Goal: Task Accomplishment & Management: Manage account settings

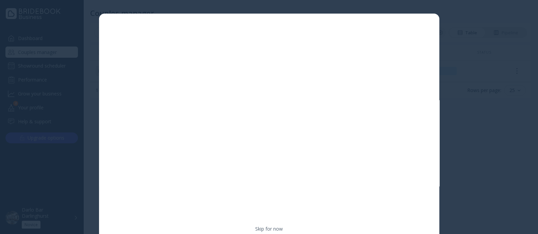
click at [453, 33] on div at bounding box center [269, 117] width 538 height 234
click at [475, 21] on div at bounding box center [269, 117] width 538 height 234
click at [492, 15] on div at bounding box center [269, 117] width 538 height 234
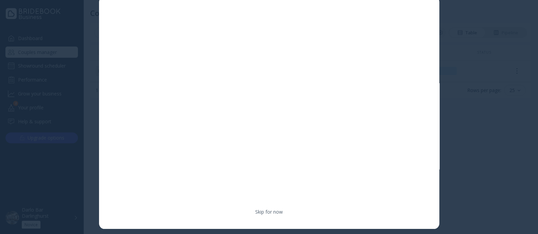
scroll to position [26, 0]
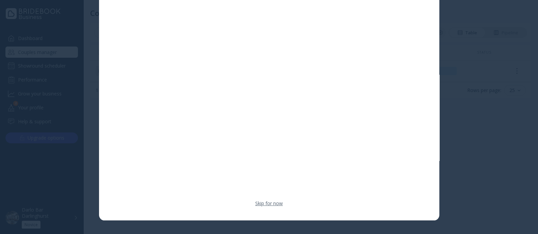
click at [277, 205] on link "Skip for now" at bounding box center [269, 203] width 28 height 7
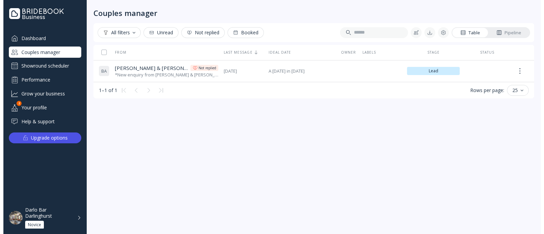
scroll to position [0, 0]
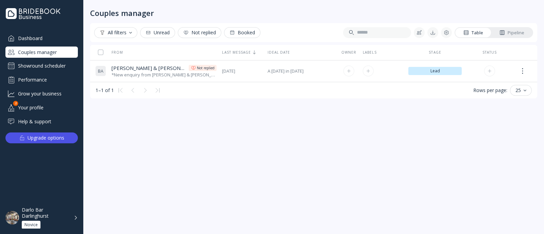
click at [246, 63] on td "[DATE] [DATE]" at bounding box center [242, 71] width 46 height 22
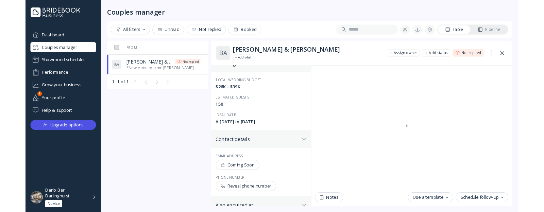
scroll to position [85, 0]
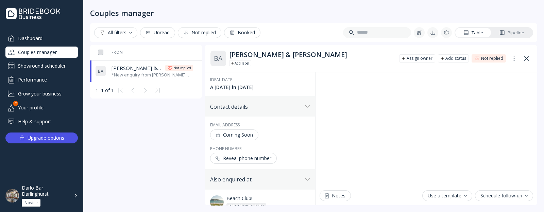
click at [254, 157] on div "Reveal phone number" at bounding box center [244, 158] width 56 height 5
click at [60, 191] on div "Darlo Bar Darlinghurst" at bounding box center [46, 191] width 48 height 12
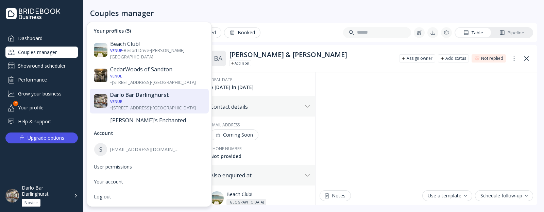
click at [71, 205] on div "Darlo Bar Darlinghurst Novice" at bounding box center [50, 196] width 56 height 22
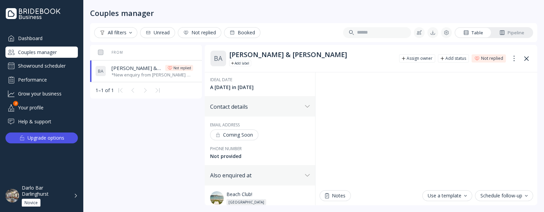
click at [12, 198] on img at bounding box center [12, 196] width 14 height 14
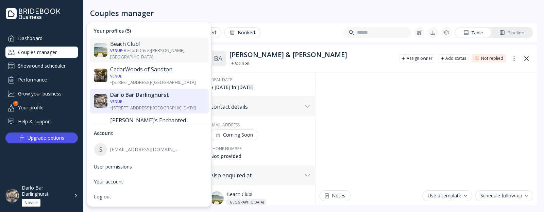
click at [137, 39] on div "Beach Club! Venue • [GEOGRAPHIC_DATA] • [PERSON_NAME][GEOGRAPHIC_DATA]" at bounding box center [149, 50] width 119 height 25
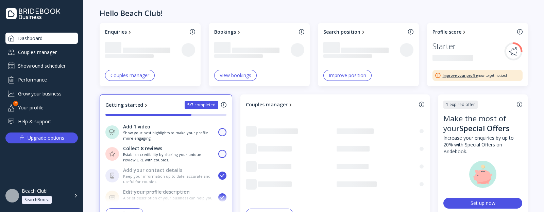
click at [44, 195] on div "Beach Club! SearchBoost" at bounding box center [46, 196] width 48 height 16
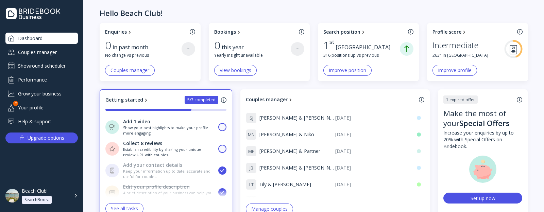
click at [46, 53] on div "Couples manager" at bounding box center [41, 52] width 72 height 11
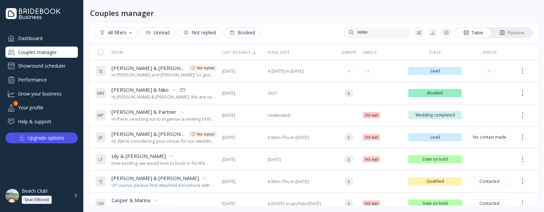
click at [127, 70] on span "[PERSON_NAME] & [PERSON_NAME]" at bounding box center [149, 68] width 75 height 7
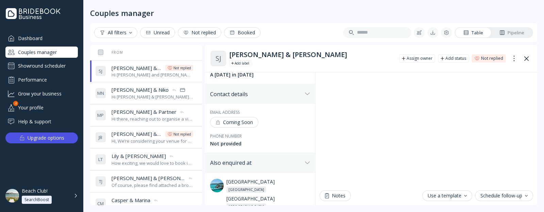
scroll to position [85, 0]
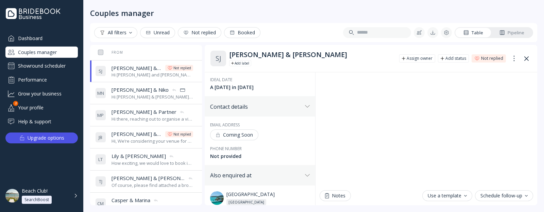
click at [230, 154] on div "Not provided" at bounding box center [260, 156] width 100 height 7
click at [62, 198] on div "Beach Club! SearchBoost" at bounding box center [46, 196] width 48 height 16
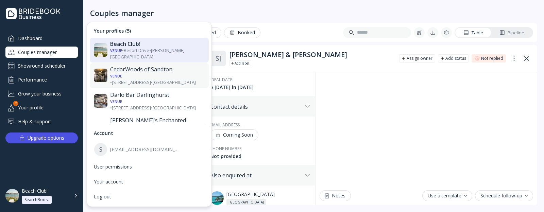
click at [157, 73] on div "Venue • [STREET_ADDRESS] • [GEOGRAPHIC_DATA]" at bounding box center [157, 79] width 95 height 13
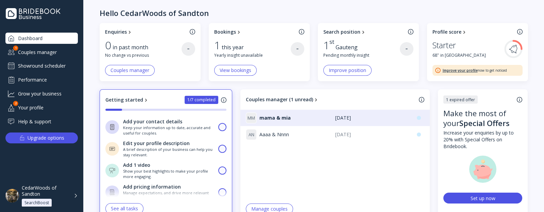
click at [44, 53] on div "Couples manager" at bounding box center [41, 52] width 72 height 11
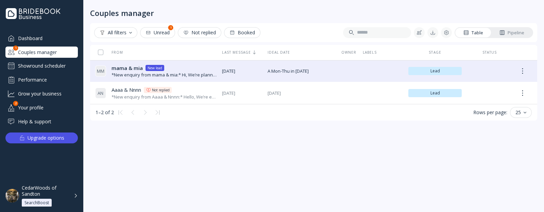
click at [48, 63] on div "Showround scheduler" at bounding box center [41, 66] width 72 height 11
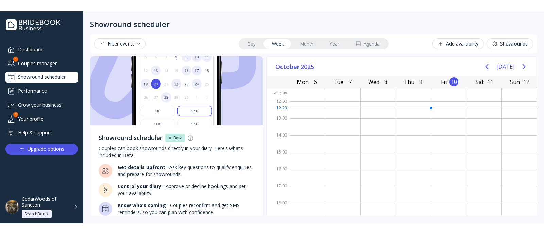
scroll to position [68, 0]
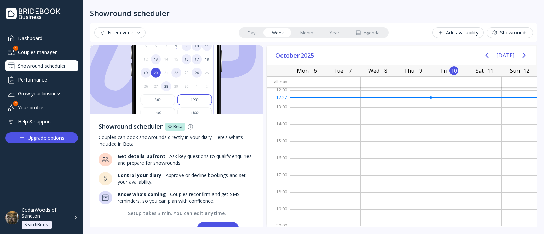
click at [32, 32] on div "Dashboard Couples manager 1 Showround scheduler Performance Grow your business …" at bounding box center [41, 117] width 83 height 234
click at [28, 93] on div "Grow your business" at bounding box center [41, 93] width 72 height 11
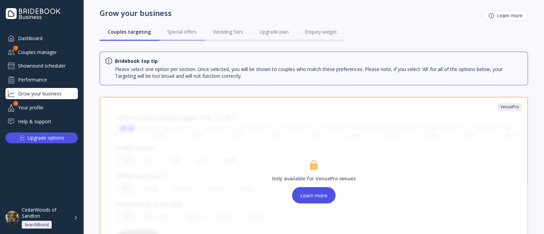
click at [174, 36] on link "Special offers" at bounding box center [182, 32] width 46 height 18
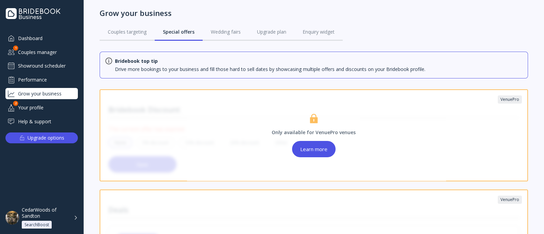
click at [146, 44] on div "Grow your business Couples targeting Special offers Wedding fairs Upgrade plan …" at bounding box center [314, 26] width 429 height 52
click at [132, 38] on link "Couples targeting" at bounding box center [127, 32] width 55 height 18
